Goal: Find specific page/section: Find specific page/section

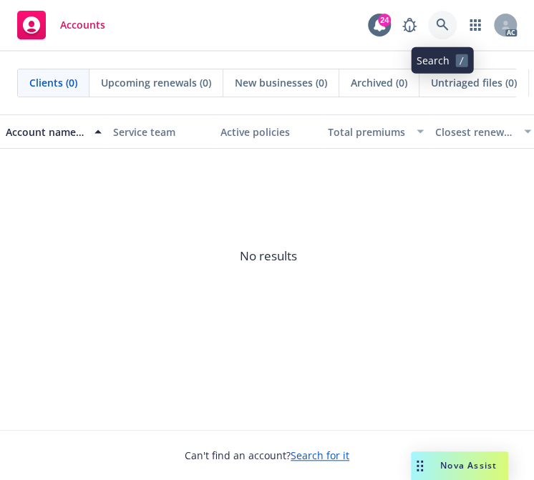
click at [437, 24] on icon at bounding box center [442, 25] width 12 height 12
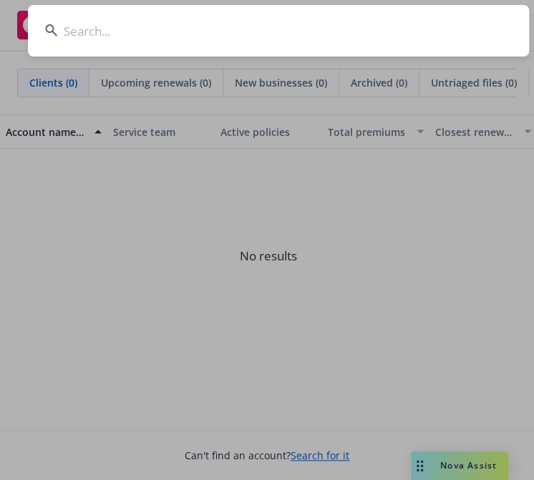
type input "[PERSON_NAME] & [PERSON_NAME], LLP"
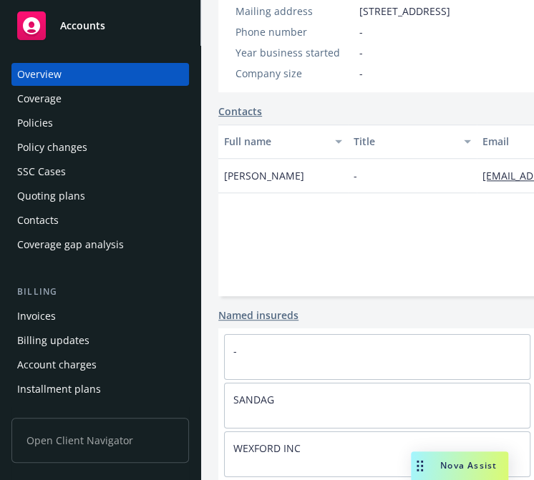
click at [24, 120] on div "Policies" at bounding box center [35, 123] width 36 height 23
